Goal: Task Accomplishment & Management: Use online tool/utility

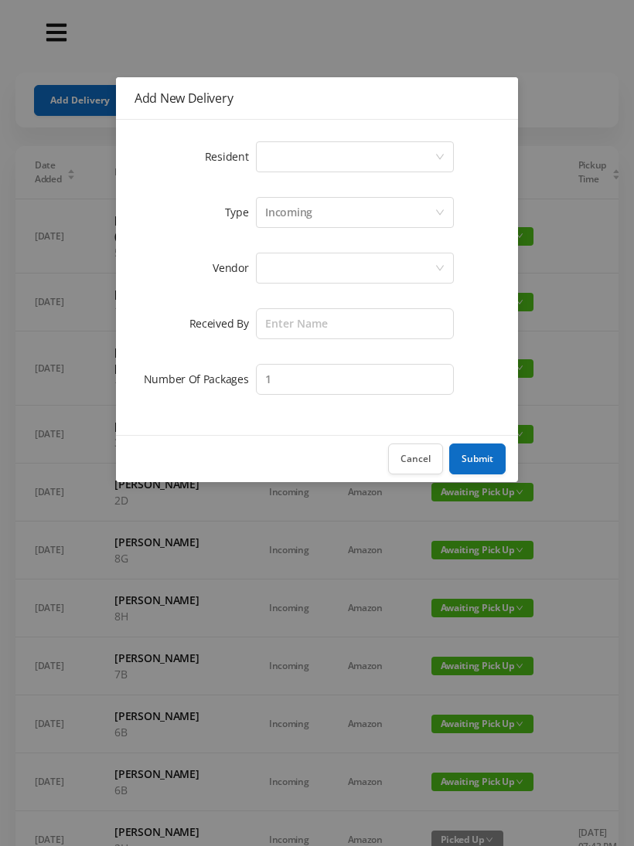
click at [315, 158] on div "Select a person" at bounding box center [349, 156] width 169 height 29
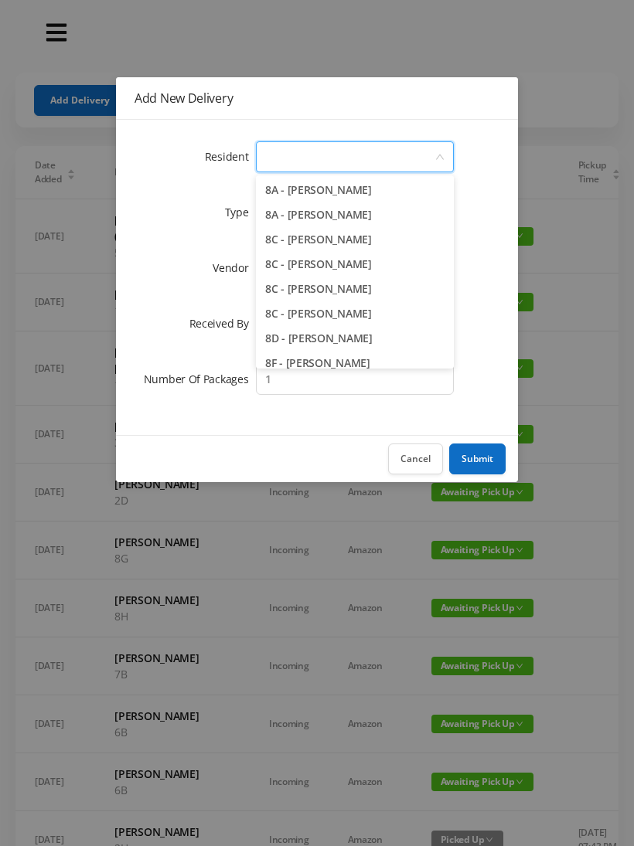
scroll to position [2068, 0]
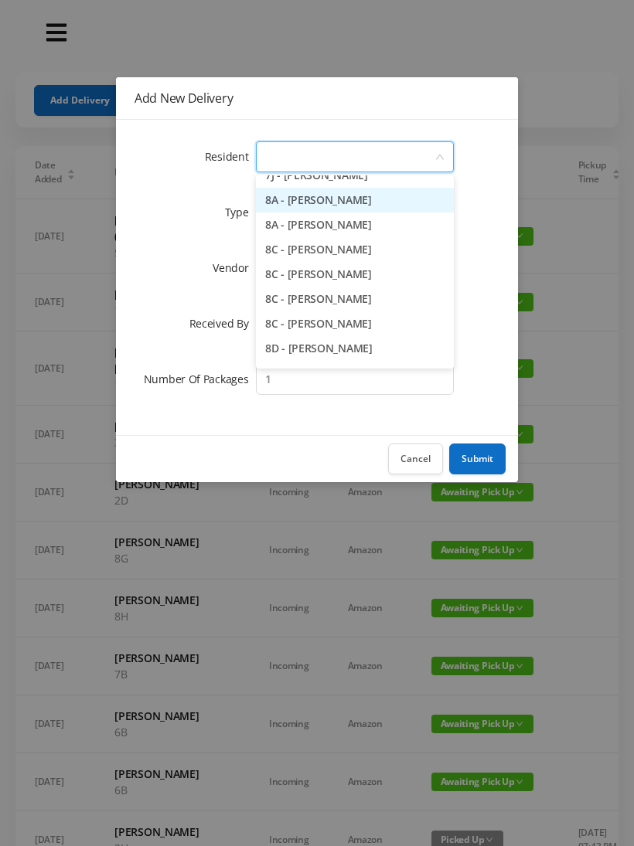
click at [391, 203] on li "8A - [PERSON_NAME]" at bounding box center [355, 200] width 198 height 25
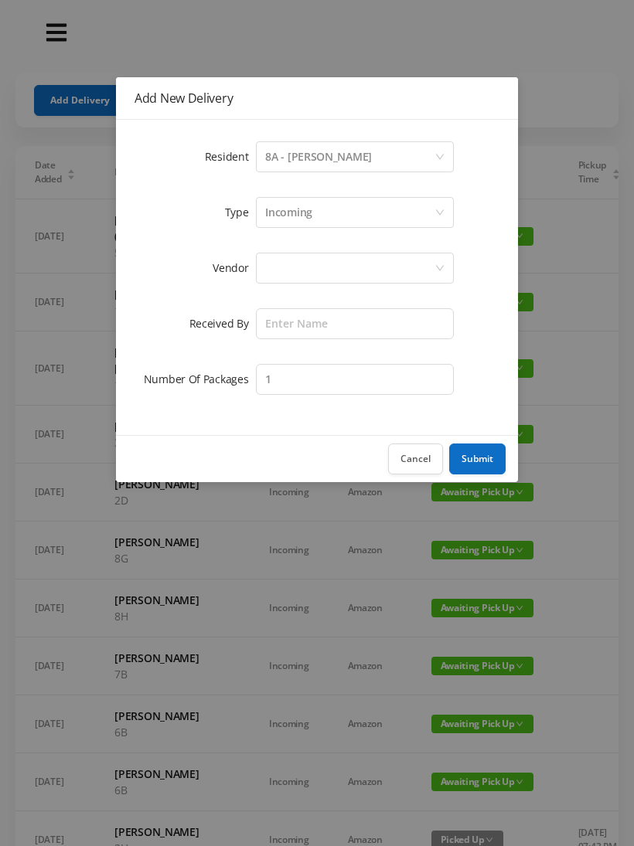
click at [329, 215] on div "Incoming" at bounding box center [349, 212] width 169 height 29
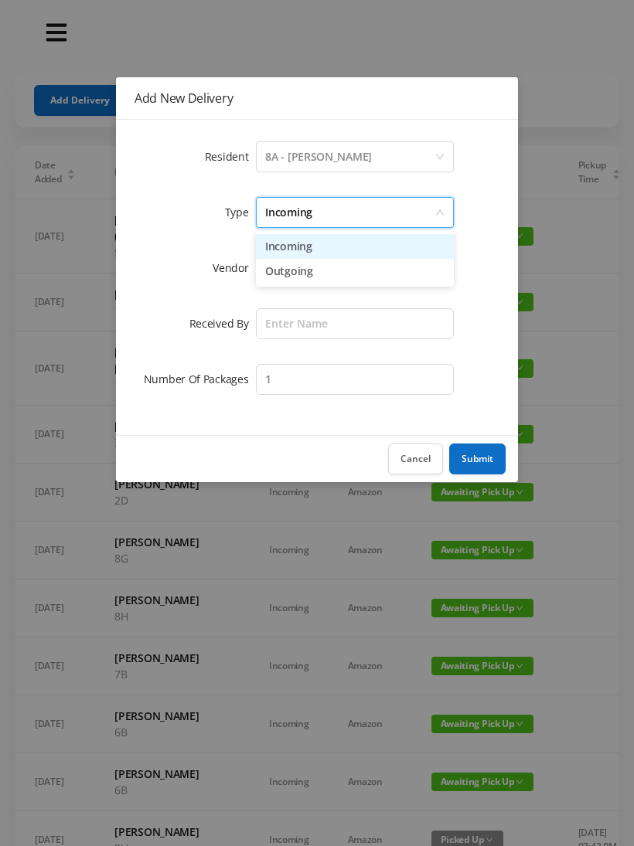
click at [308, 279] on li "Outgoing" at bounding box center [355, 271] width 198 height 25
click at [303, 270] on div at bounding box center [349, 267] width 169 height 29
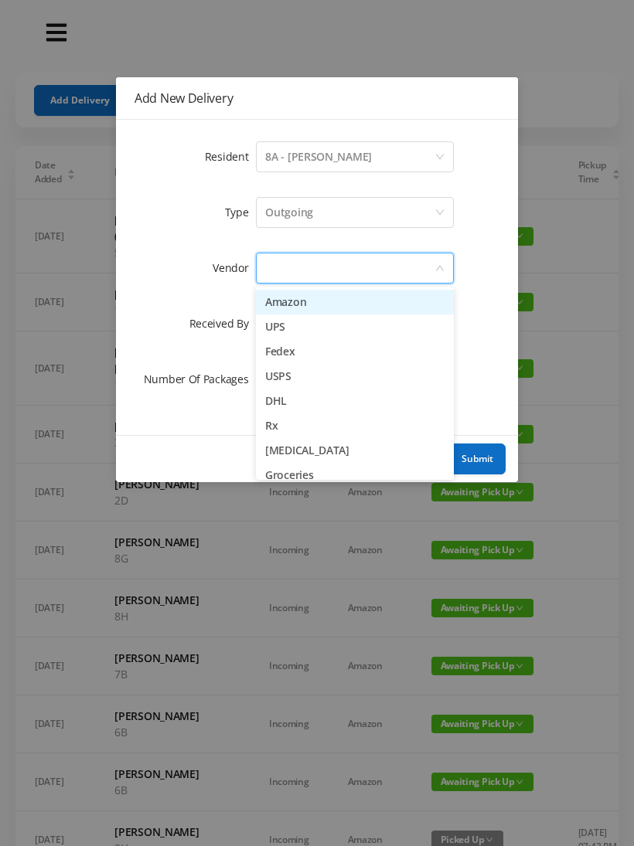
click at [302, 333] on li "UPS" at bounding box center [355, 326] width 198 height 25
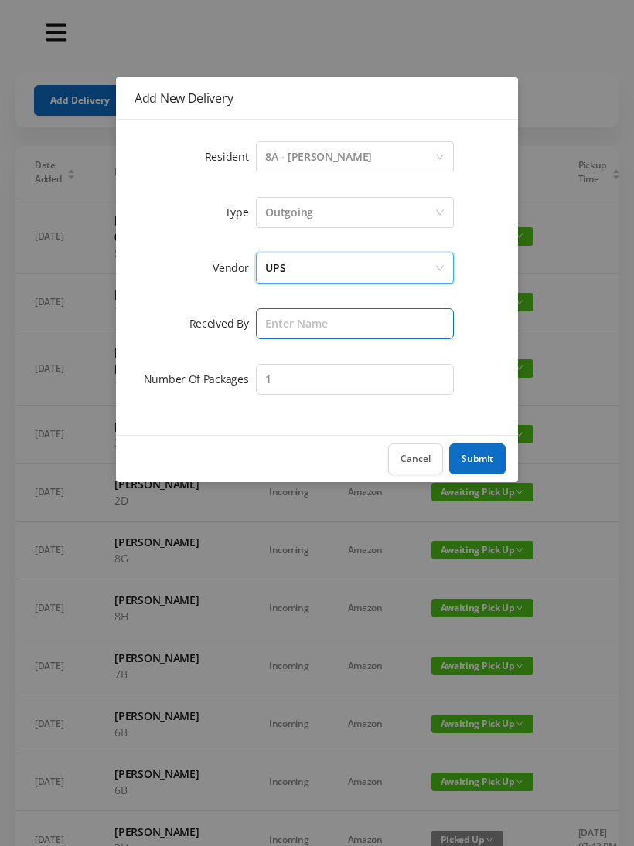
click at [297, 329] on input "text" at bounding box center [355, 323] width 198 height 31
type input "Melece"
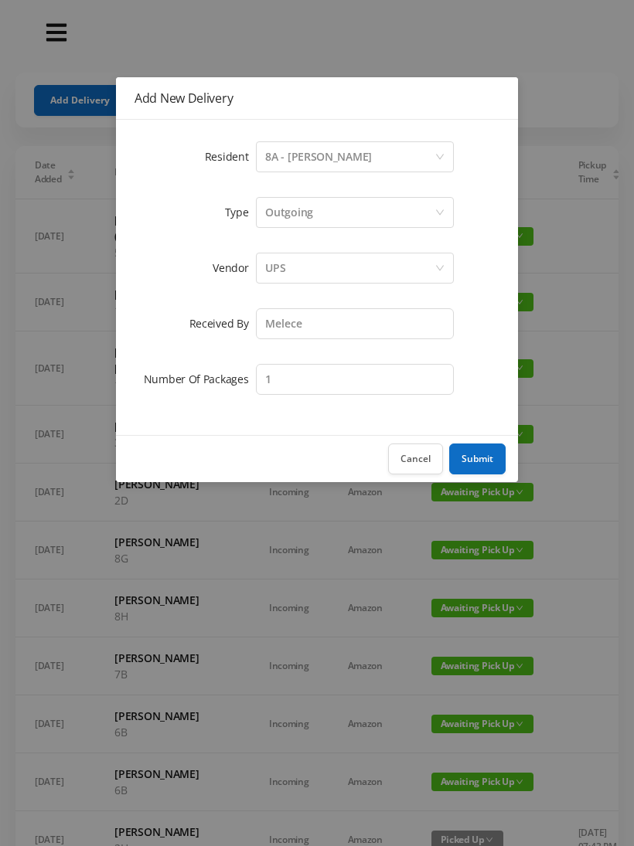
click at [479, 455] on button "Submit" at bounding box center [477, 459] width 56 height 31
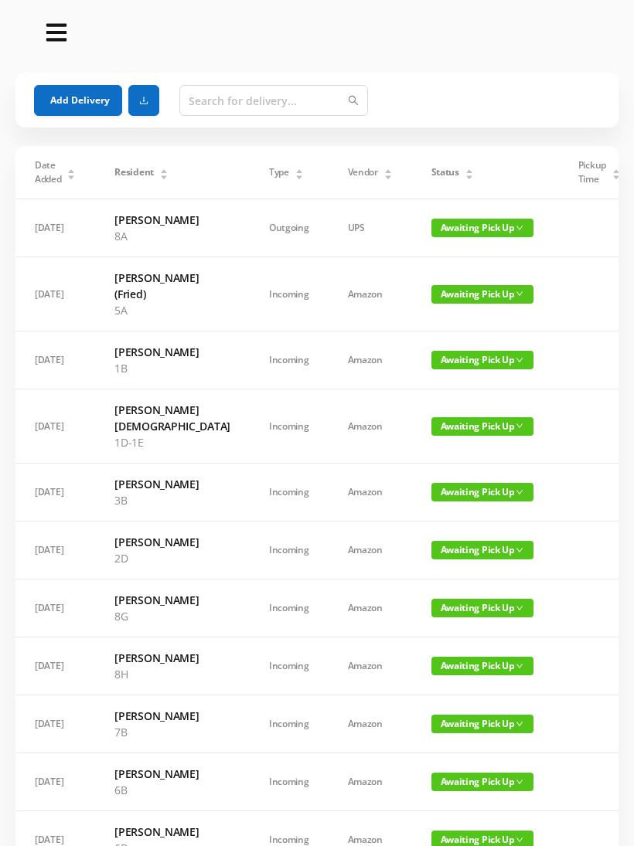
click at [77, 93] on button "Add Delivery" at bounding box center [78, 100] width 88 height 31
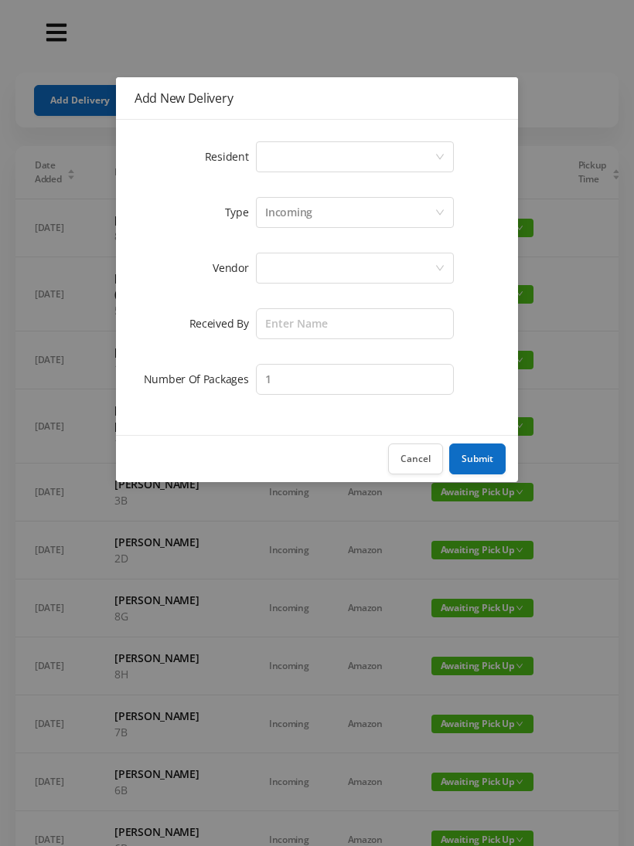
click at [335, 151] on div "Select a person" at bounding box center [349, 156] width 169 height 29
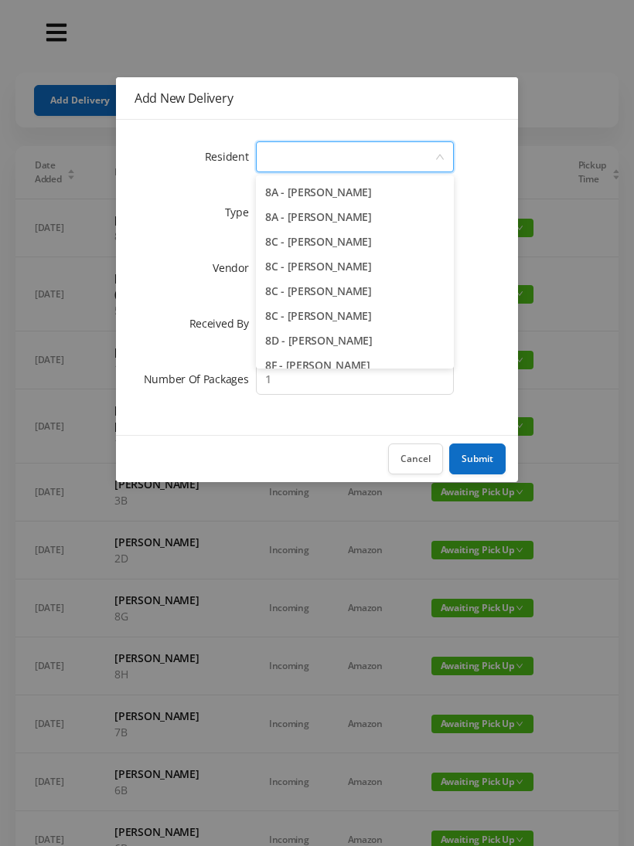
scroll to position [2071, 0]
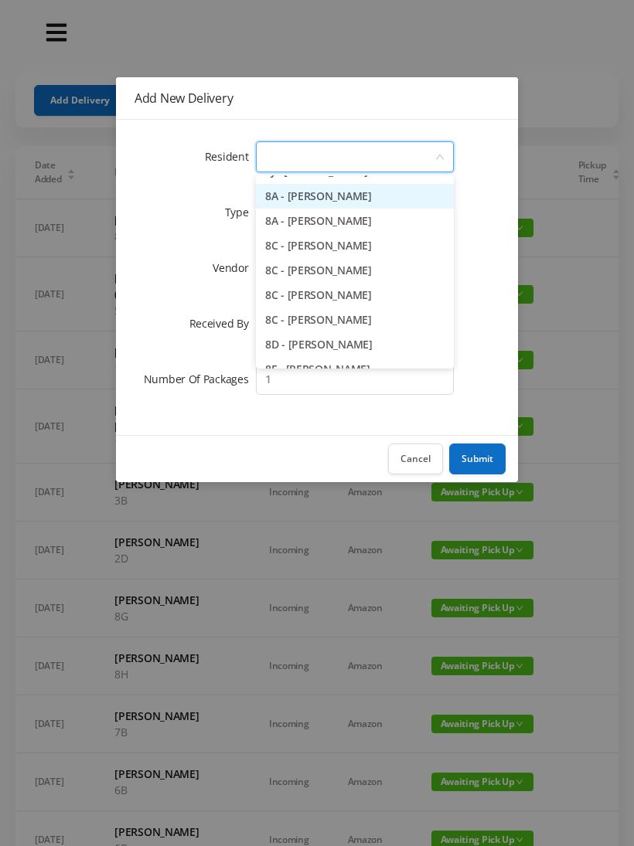
click at [389, 199] on li "8A - [PERSON_NAME]" at bounding box center [355, 196] width 198 height 25
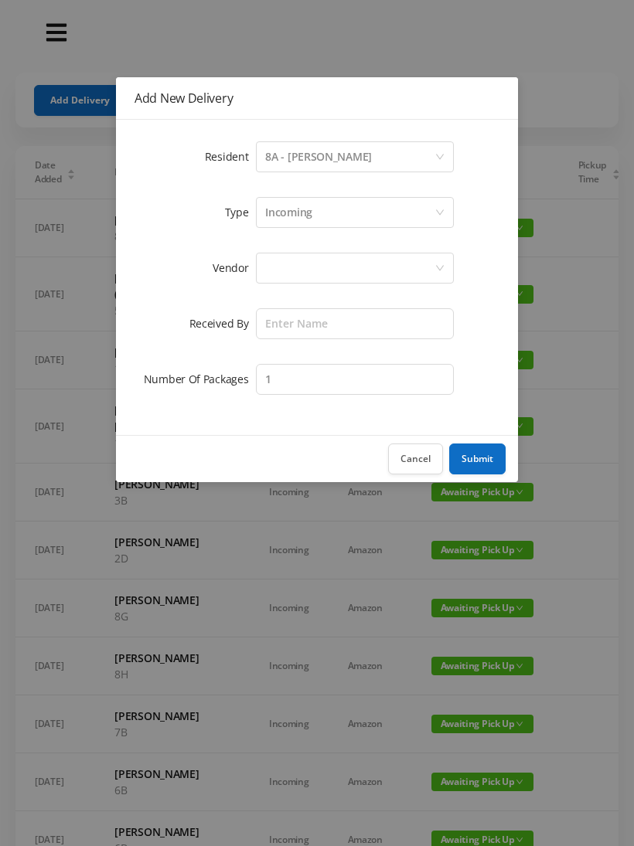
click at [335, 213] on div "Incoming" at bounding box center [349, 212] width 169 height 29
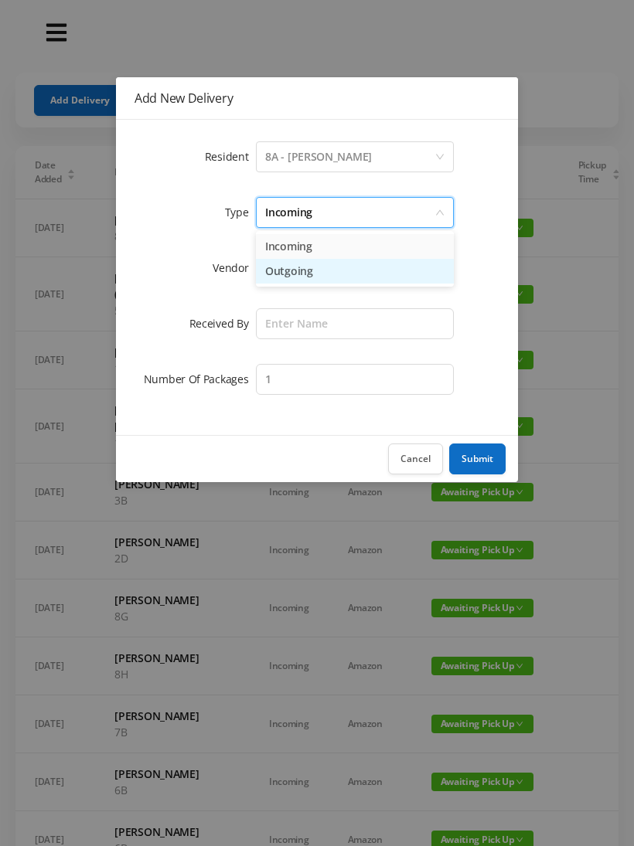
click at [311, 277] on li "Outgoing" at bounding box center [355, 271] width 198 height 25
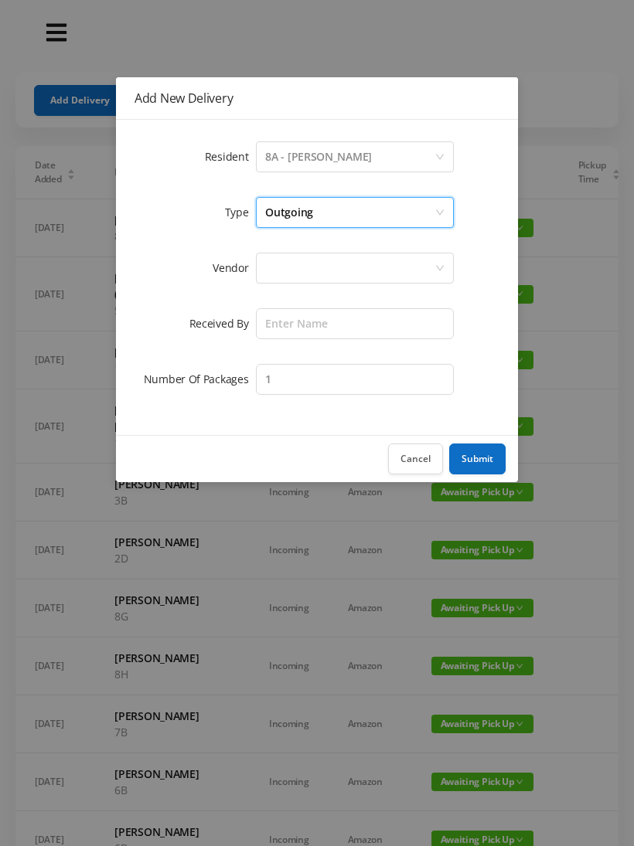
click at [308, 265] on div at bounding box center [349, 267] width 169 height 29
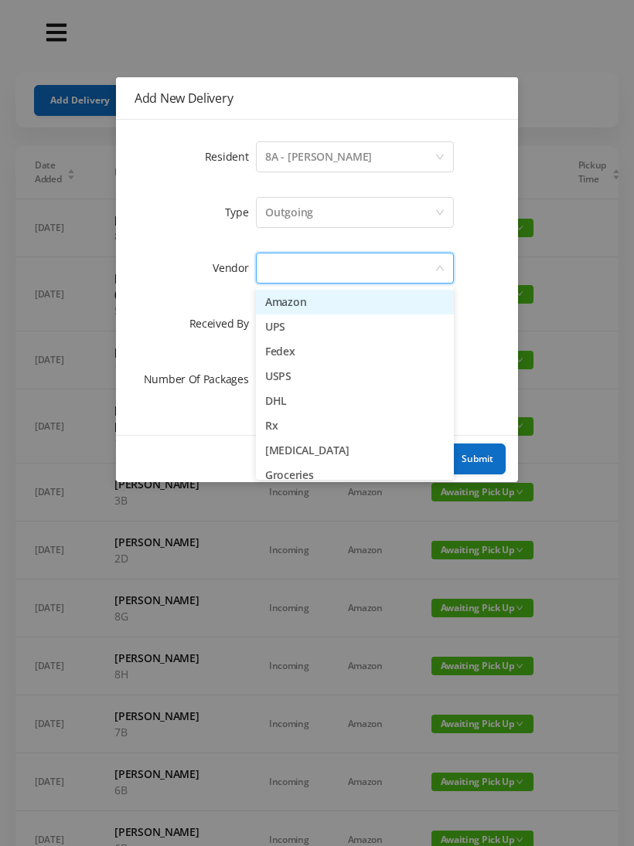
click at [325, 354] on li "Fedex" at bounding box center [355, 351] width 198 height 25
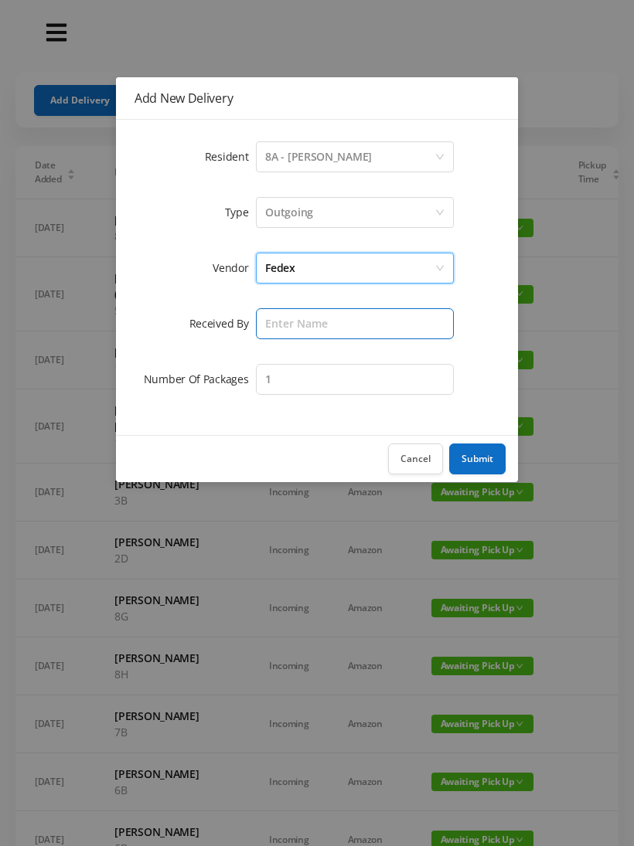
click at [304, 328] on input "text" at bounding box center [355, 323] width 198 height 31
type input "Melece"
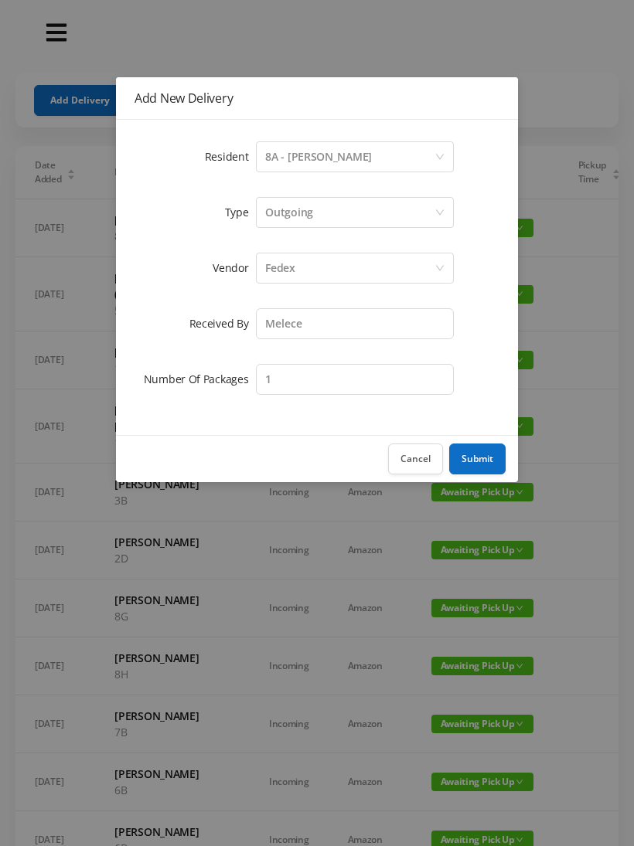
click at [488, 459] on button "Submit" at bounding box center [477, 459] width 56 height 31
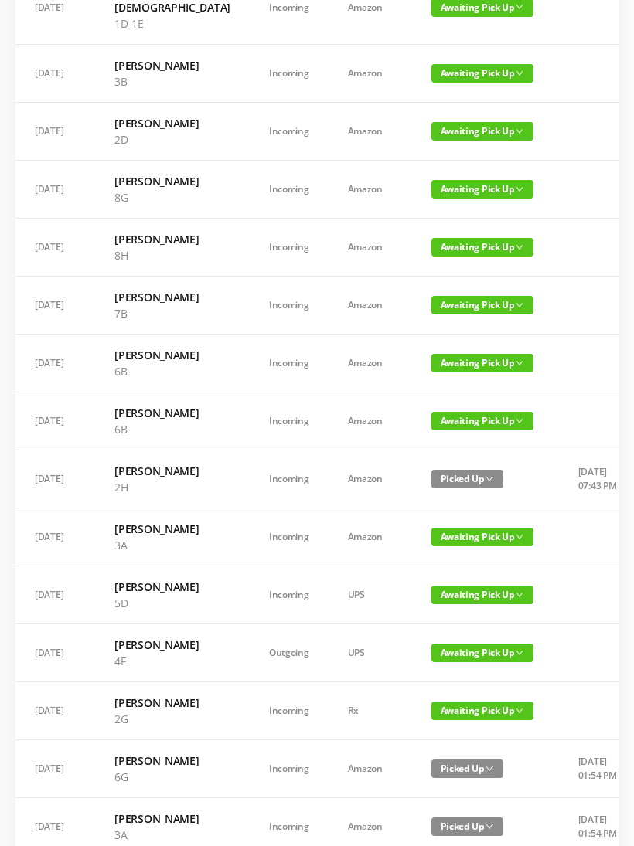
scroll to position [475, 0]
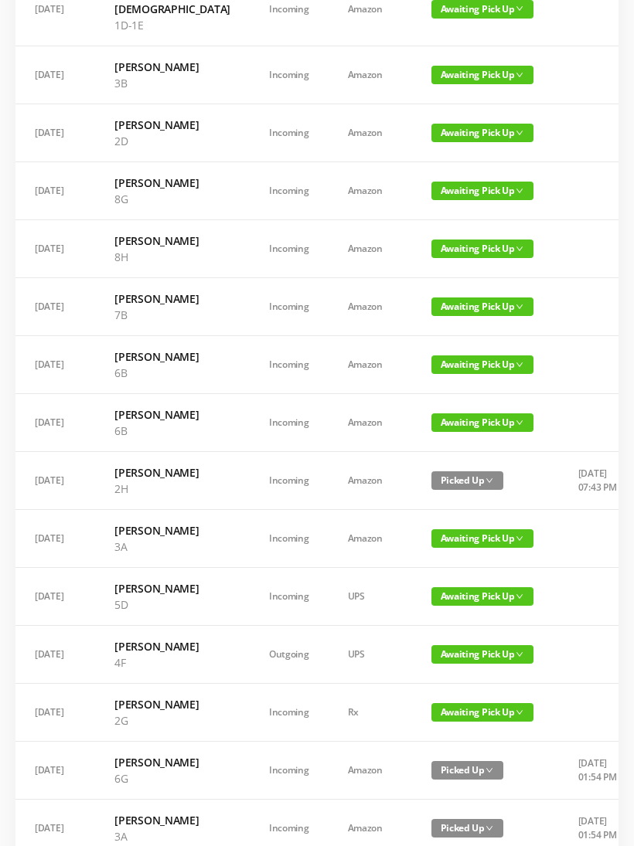
click at [431, 374] on span "Awaiting Pick Up" at bounding box center [482, 364] width 102 height 19
click at [417, 566] on link "Picked Up" at bounding box center [429, 565] width 100 height 25
click at [431, 432] on span "Awaiting Pick Up" at bounding box center [482, 422] width 102 height 19
click at [422, 634] on link "Picked Up" at bounding box center [429, 631] width 100 height 25
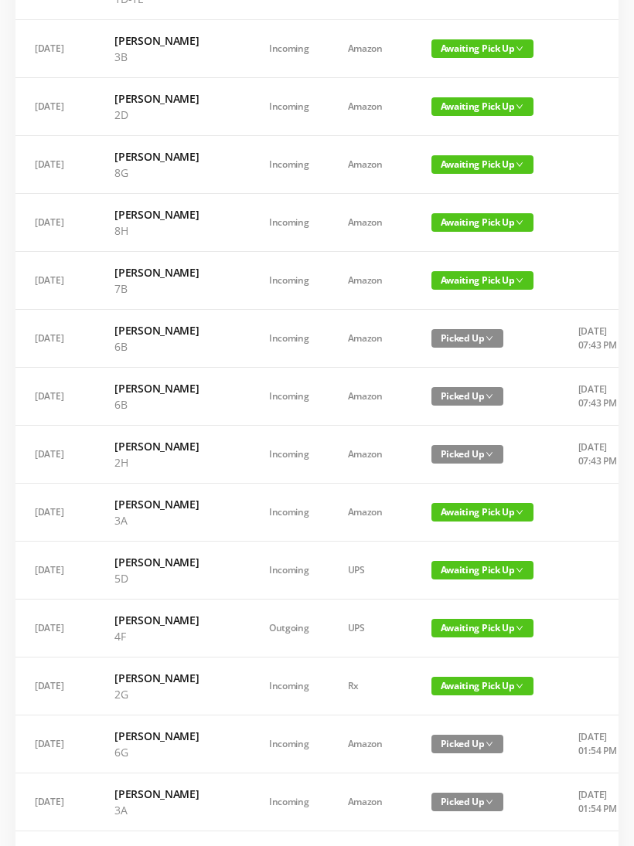
scroll to position [503, 0]
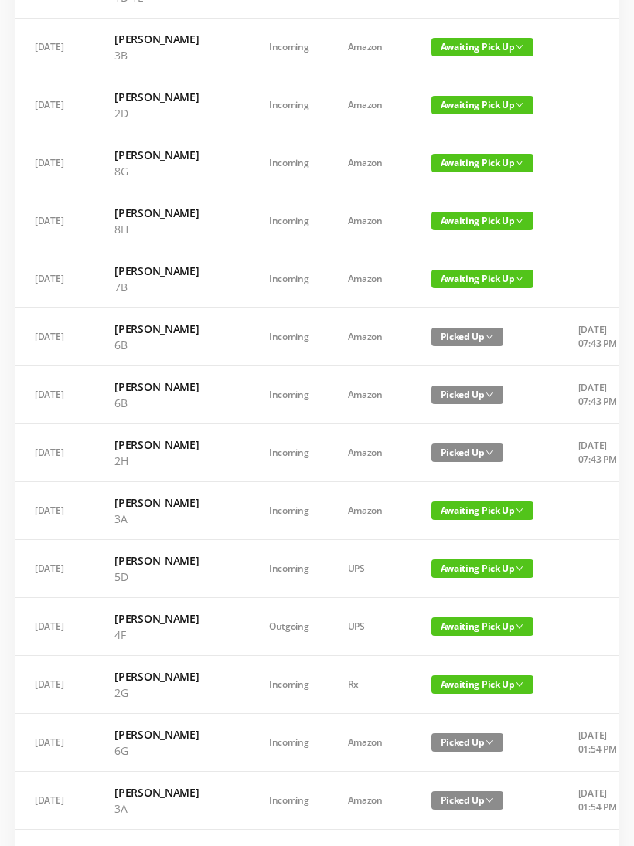
click at [431, 288] on span "Awaiting Pick Up" at bounding box center [482, 279] width 102 height 19
click at [411, 470] on link "Picked Up" at bounding box center [429, 471] width 100 height 25
